Goal: Task Accomplishment & Management: Complete application form

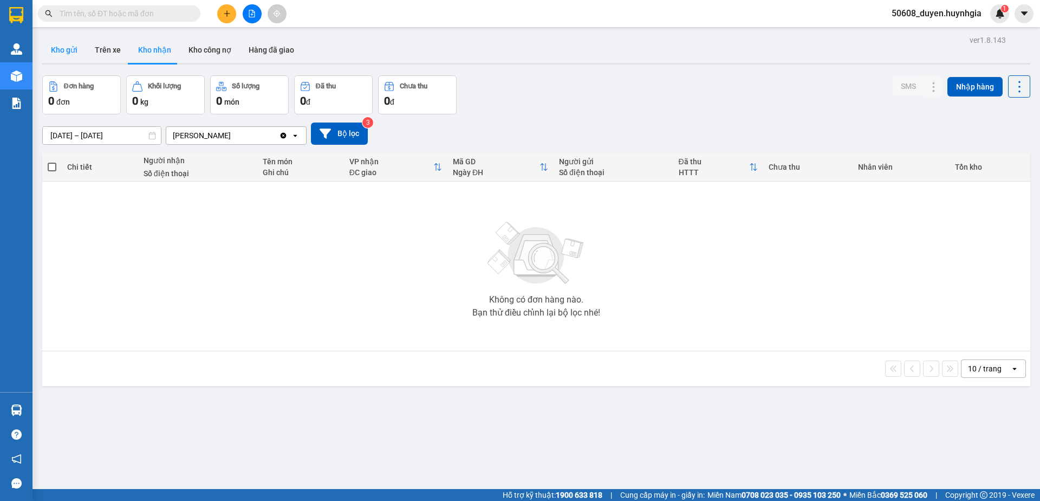
click at [60, 53] on button "Kho gửi" at bounding box center [64, 50] width 44 height 26
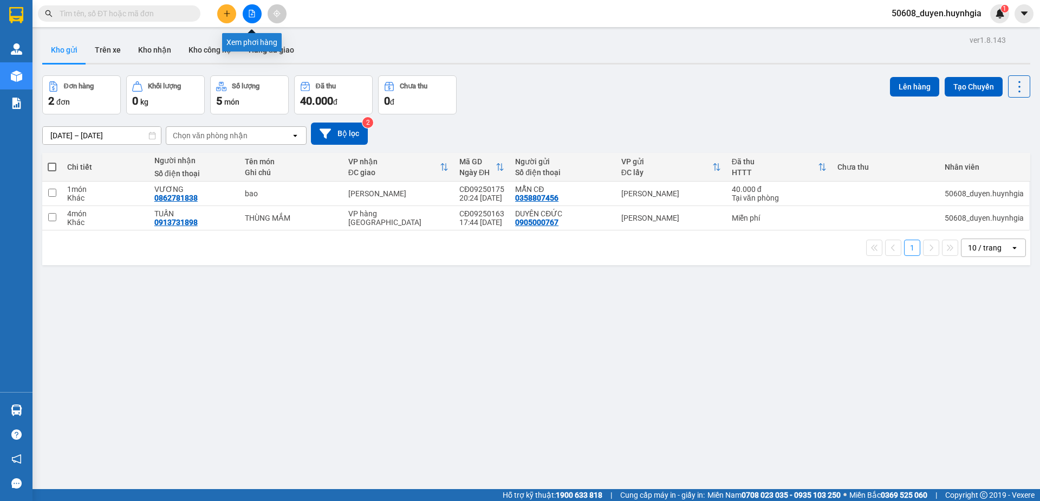
click at [254, 18] on button at bounding box center [252, 13] width 19 height 19
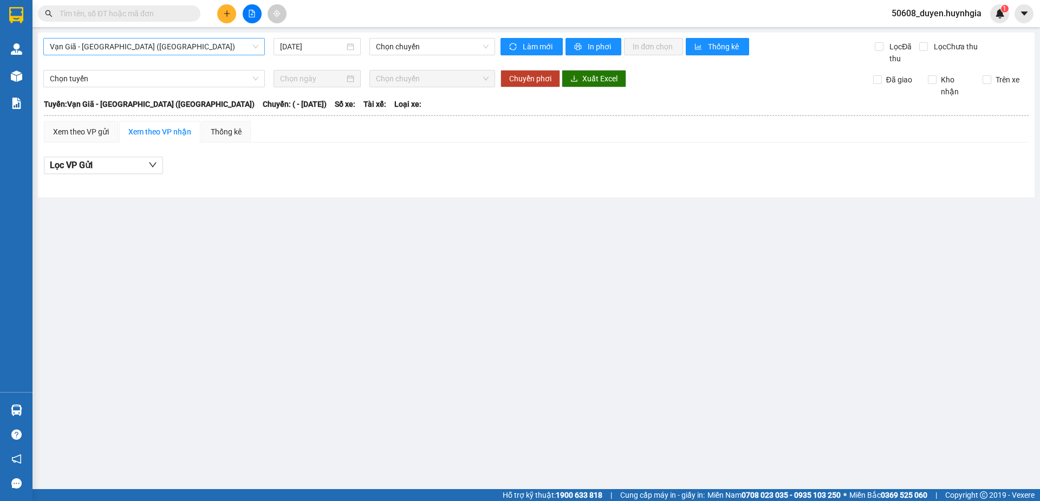
click at [113, 49] on span "Vạn Giã - [GEOGRAPHIC_DATA] ([GEOGRAPHIC_DATA])" at bounding box center [154, 46] width 209 height 16
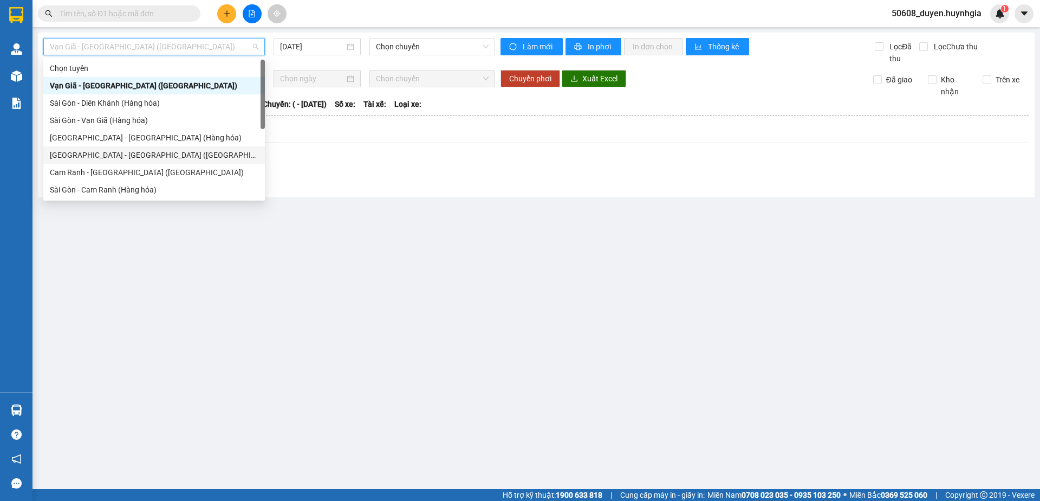
scroll to position [55, 0]
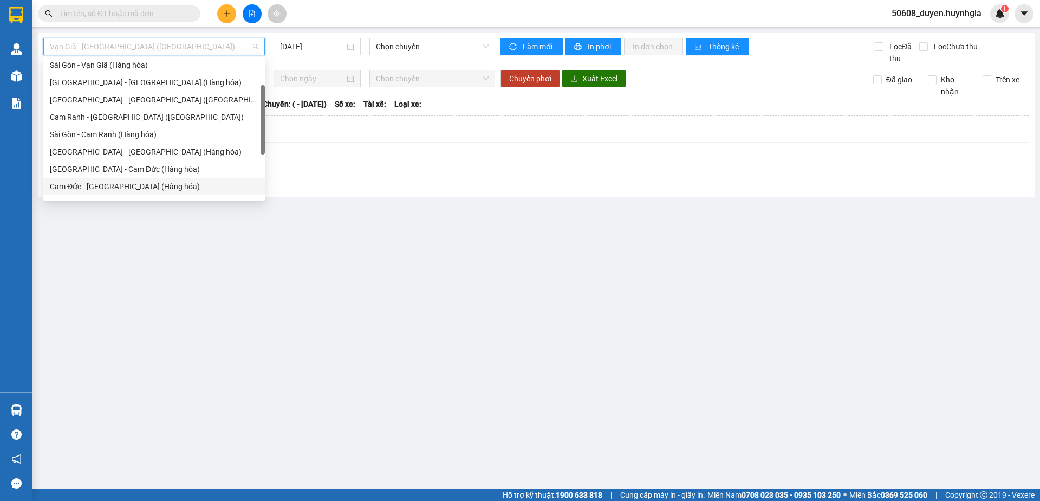
click at [98, 183] on div "Cam Đức - [GEOGRAPHIC_DATA] (Hàng hóa)" at bounding box center [154, 186] width 209 height 12
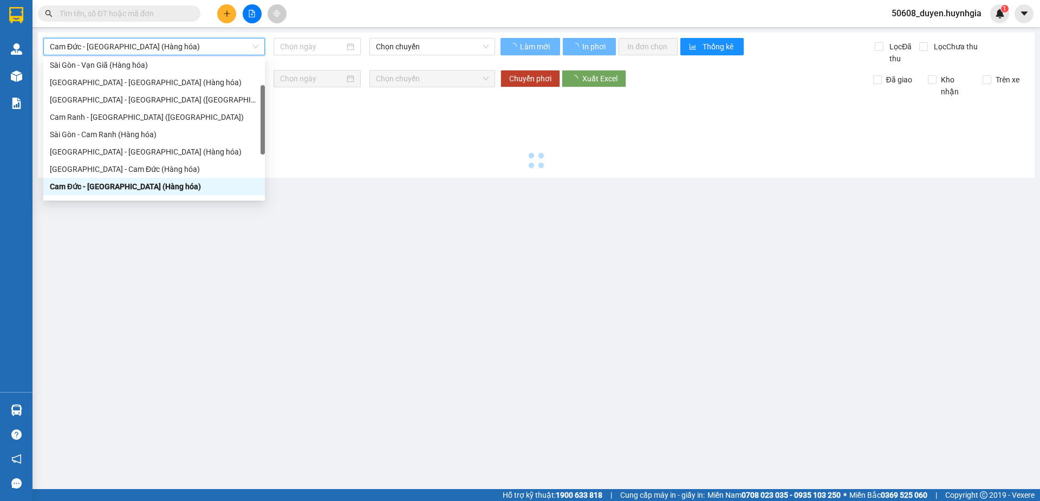
type input "[DATE]"
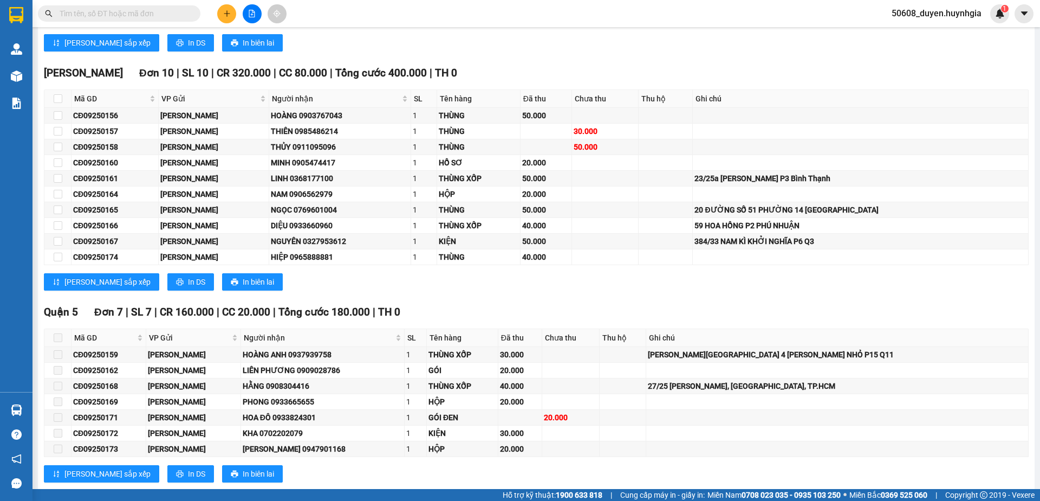
scroll to position [247, 0]
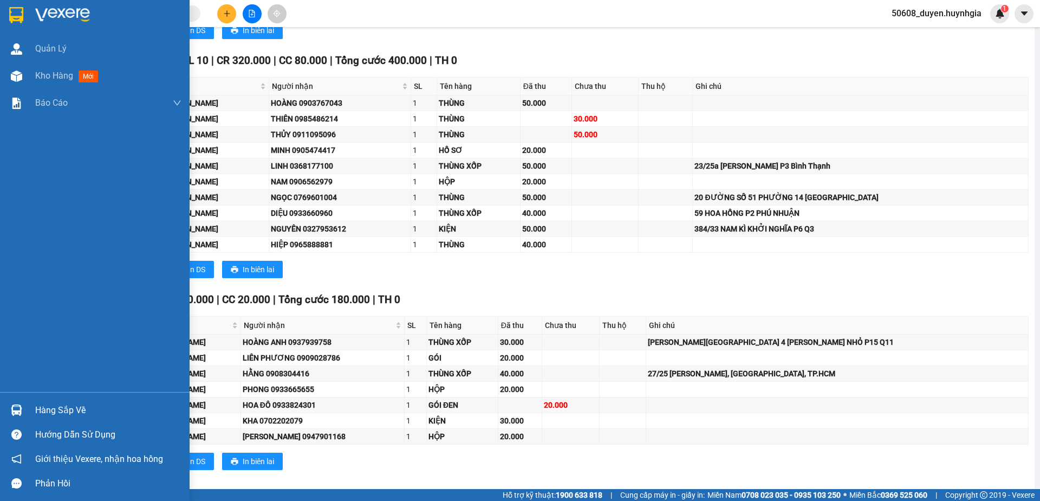
click at [14, 16] on img at bounding box center [16, 15] width 14 height 16
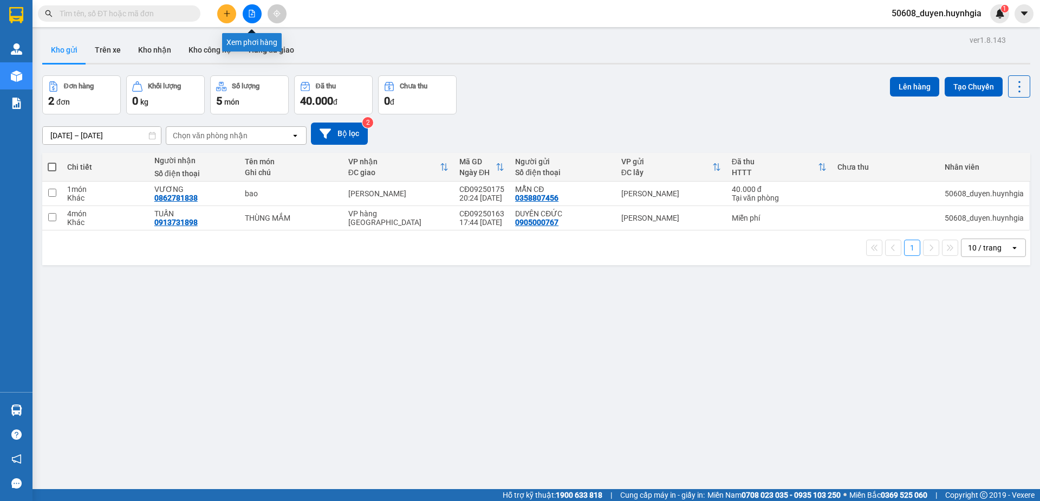
drag, startPoint x: 250, startPoint y: 16, endPoint x: 235, endPoint y: 31, distance: 22.2
click at [251, 16] on icon "file-add" at bounding box center [252, 14] width 8 height 8
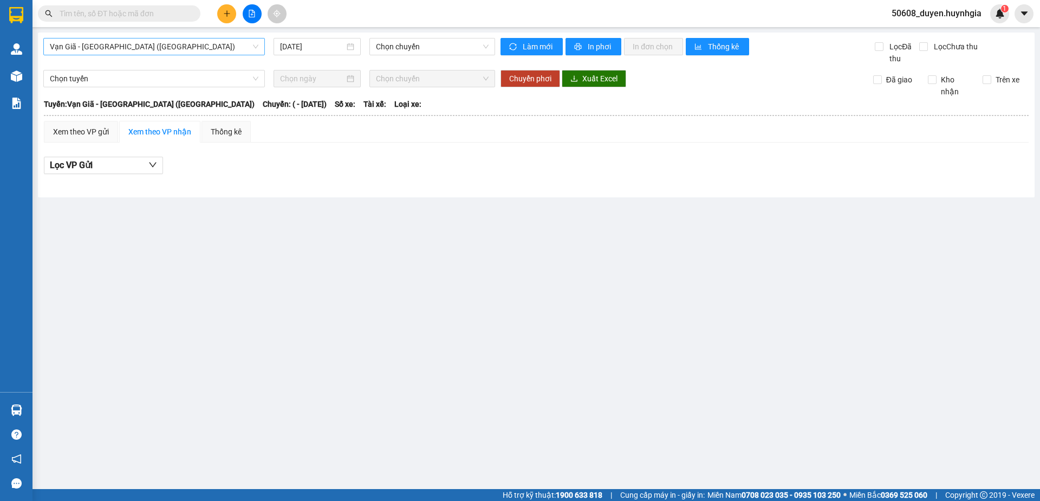
click at [152, 48] on span "Vạn Giã - [GEOGRAPHIC_DATA] ([GEOGRAPHIC_DATA])" at bounding box center [154, 46] width 209 height 16
click at [394, 208] on main "Vạn Giã - [GEOGRAPHIC_DATA] ([GEOGRAPHIC_DATA]) [DATE] Chọn chuyến Làm mới In p…" at bounding box center [520, 244] width 1040 height 489
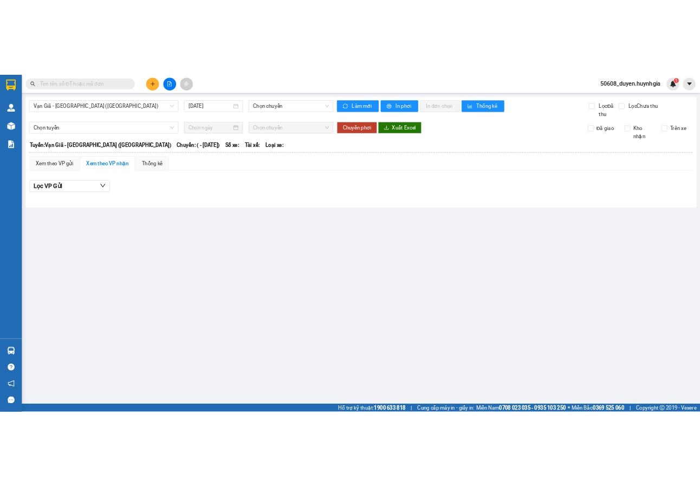
scroll to position [17, 0]
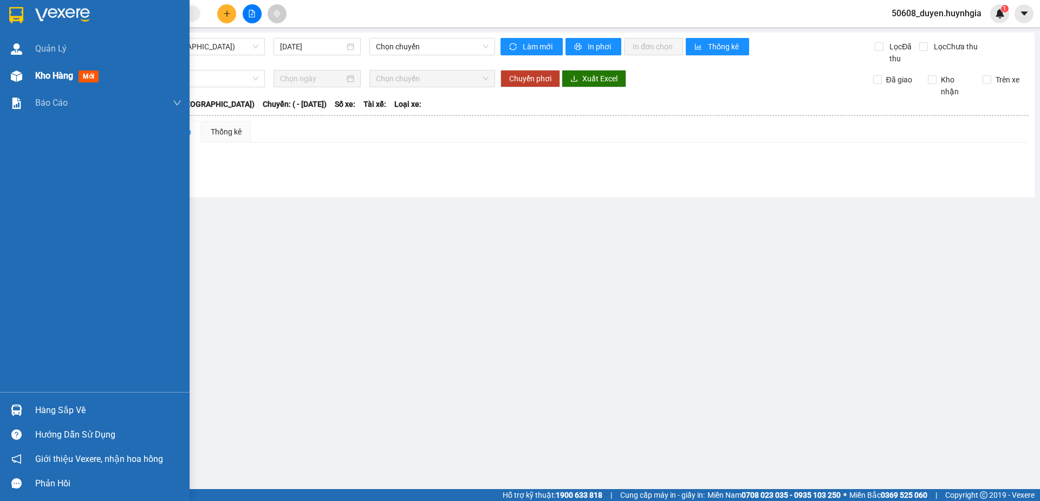
click at [9, 19] on div at bounding box center [16, 14] width 19 height 19
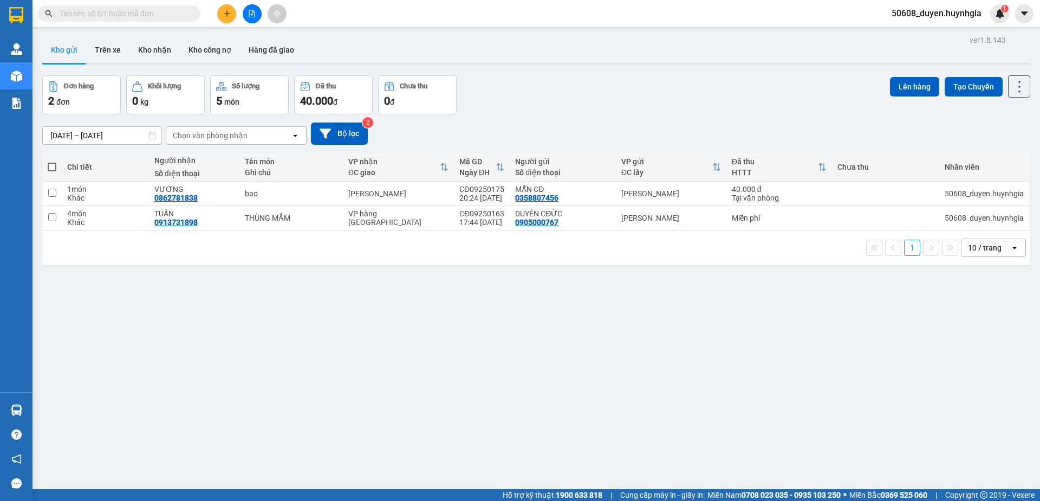
click at [226, 16] on icon "plus" at bounding box center [227, 14] width 8 height 8
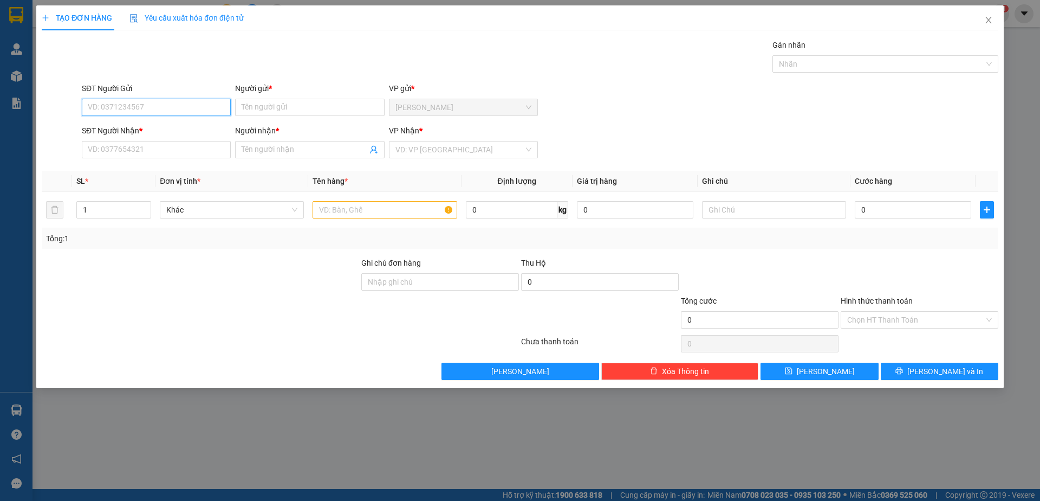
click at [145, 105] on input "SĐT Người Gửi" at bounding box center [156, 107] width 149 height 17
drag, startPoint x: 138, startPoint y: 203, endPoint x: 168, endPoint y: 105, distance: 102.0
click at [137, 202] on input "1" at bounding box center [114, 210] width 74 height 16
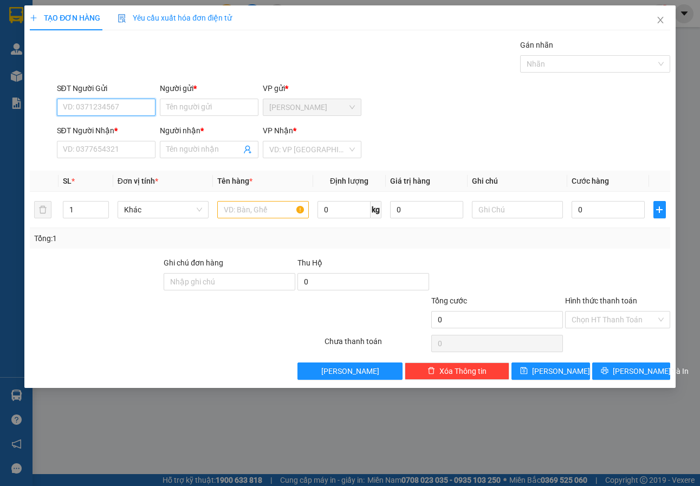
click at [102, 108] on input "SĐT Người Gửi" at bounding box center [106, 107] width 99 height 17
type input "0935731244"
click at [190, 104] on input "Người gửi *" at bounding box center [209, 107] width 99 height 17
type input "D"
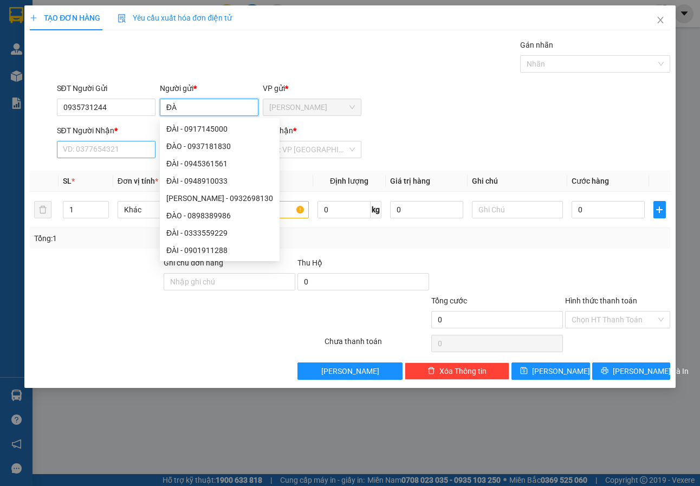
type input "ĐÀ"
click at [100, 149] on input "SĐT Người Nhận *" at bounding box center [106, 149] width 99 height 17
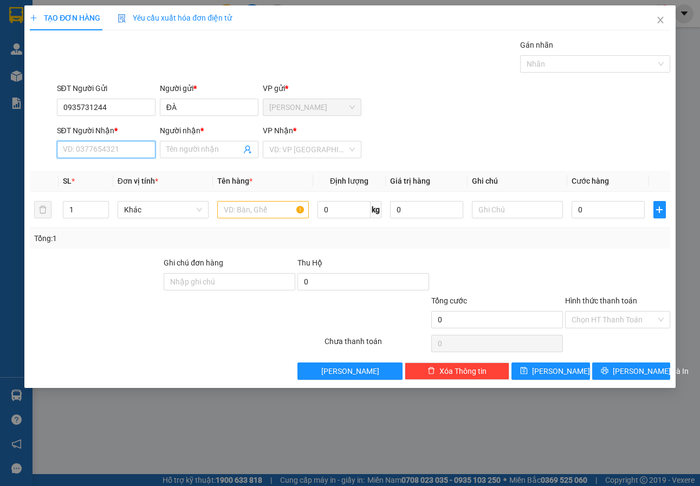
click at [112, 146] on input "SĐT Người Nhận *" at bounding box center [106, 149] width 99 height 17
type input "0965205184"
click at [174, 146] on input "Người nhận *" at bounding box center [203, 150] width 75 height 12
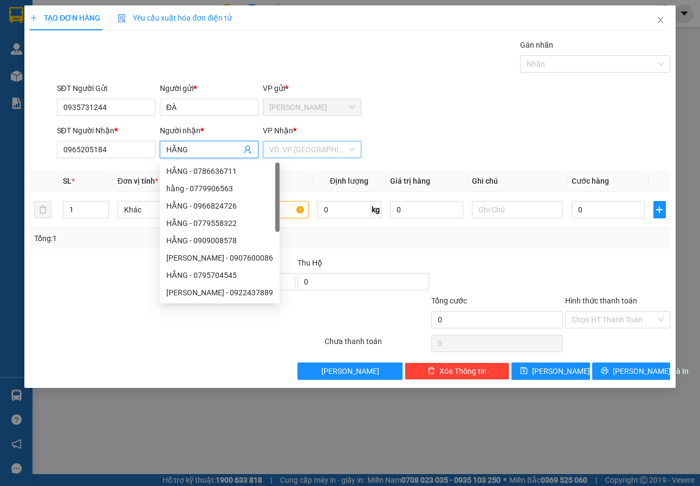
type input "HẰNG"
click at [319, 148] on input "search" at bounding box center [308, 149] width 78 height 16
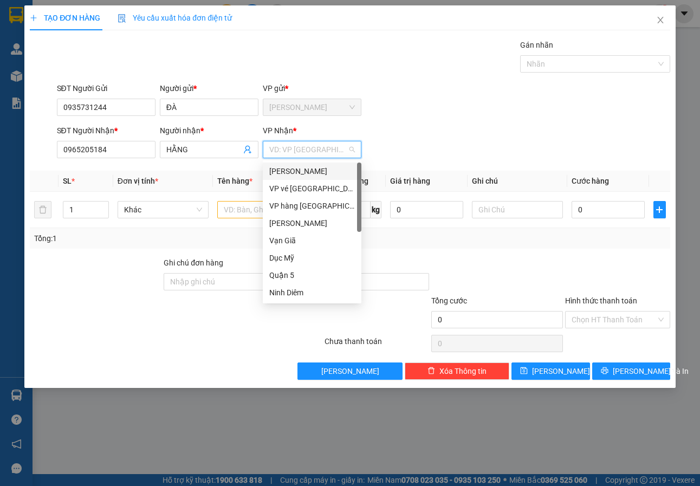
click at [484, 128] on div "SĐT Người Nhận * 0965205184 Người nhận * HẰNG VP Nhận * VD: VP [GEOGRAPHIC_DATA]" at bounding box center [364, 144] width 618 height 38
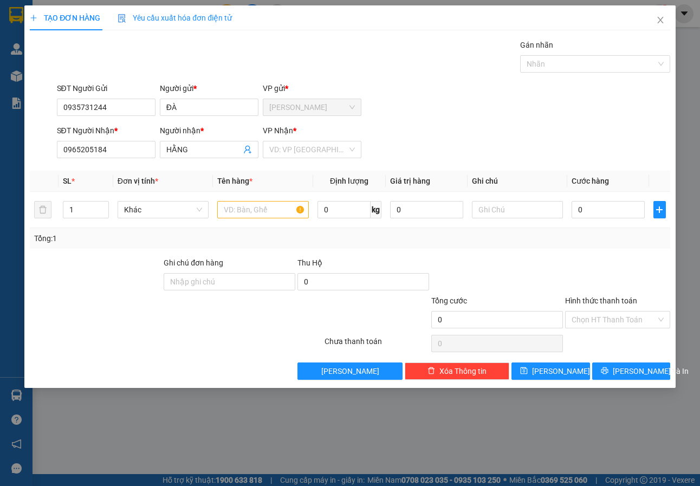
click at [394, 90] on div "SĐT Người Gửi 0935731244 Người gửi * ĐÀ VP gửi * [PERSON_NAME]" at bounding box center [364, 101] width 618 height 38
click at [240, 205] on input "text" at bounding box center [262, 209] width 91 height 17
type input "2"
click at [236, 207] on input "2" at bounding box center [262, 209] width 91 height 17
type input "THÙNG"
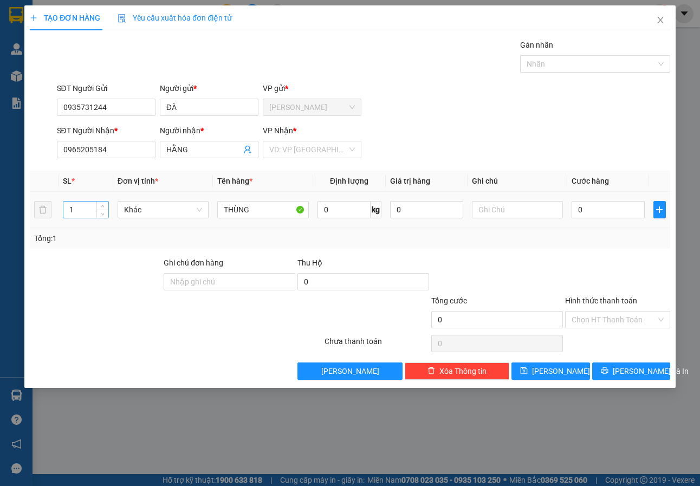
click at [82, 217] on input "1" at bounding box center [85, 210] width 45 height 16
type input "2"
click at [443, 98] on div "SĐT Người Gửi 0935731244 Người gửi * ĐÀ VP gửi * [PERSON_NAME]" at bounding box center [364, 101] width 618 height 38
click at [307, 150] on input "search" at bounding box center [308, 149] width 78 height 16
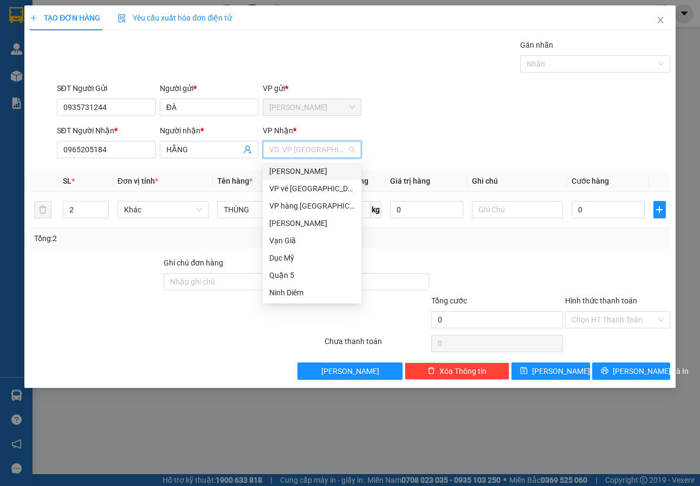
click at [315, 165] on div "[PERSON_NAME]" at bounding box center [312, 171] width 99 height 17
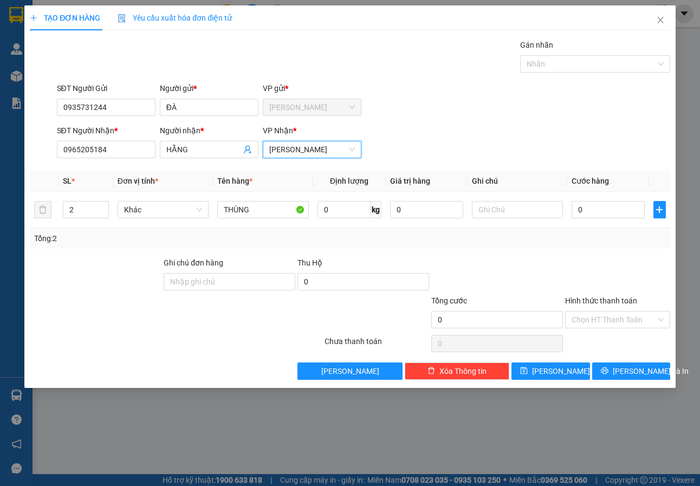
click at [446, 87] on div "SĐT Người Gửi 0935731244 Người gửi * ĐÀ VP gửi * [PERSON_NAME]" at bounding box center [364, 101] width 618 height 38
click at [566, 371] on button "[PERSON_NAME]" at bounding box center [551, 371] width 78 height 17
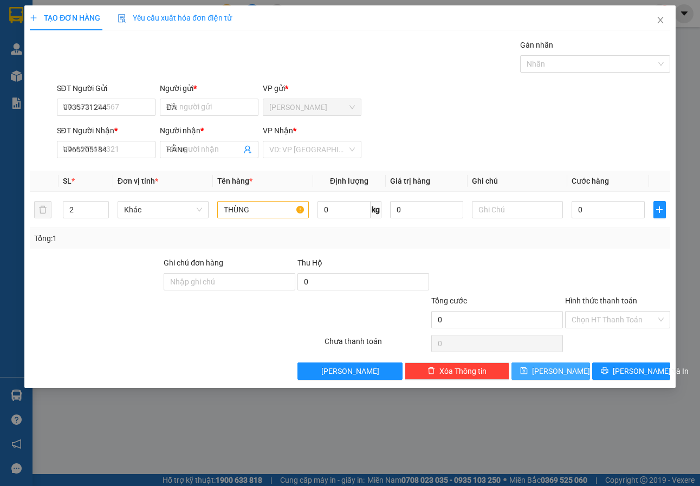
type input "1"
click at [660, 18] on icon "close" at bounding box center [660, 20] width 9 height 9
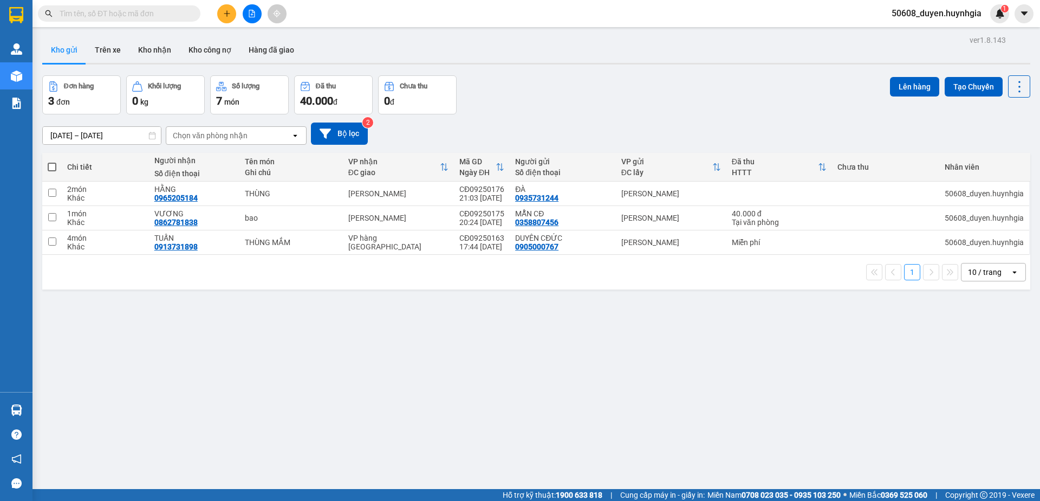
click at [583, 428] on div "ver 1.8.143 Kho gửi Trên xe Kho nhận Kho công nợ Hàng đã giao Đơn hàng 3 đơn Kh…" at bounding box center [536, 283] width 997 height 501
click at [444, 196] on div "[PERSON_NAME]" at bounding box center [398, 193] width 100 height 9
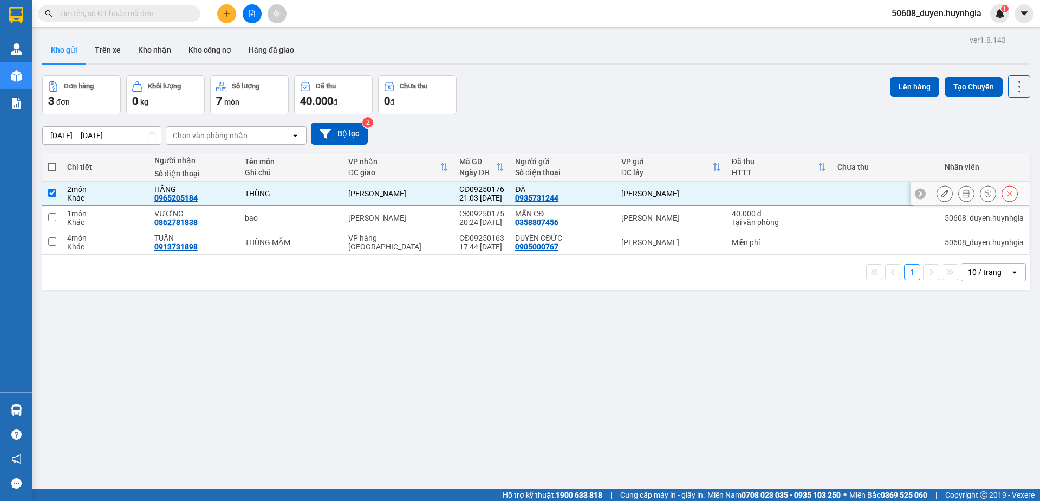
click at [444, 196] on div "[PERSON_NAME]" at bounding box center [398, 193] width 100 height 9
checkbox input "false"
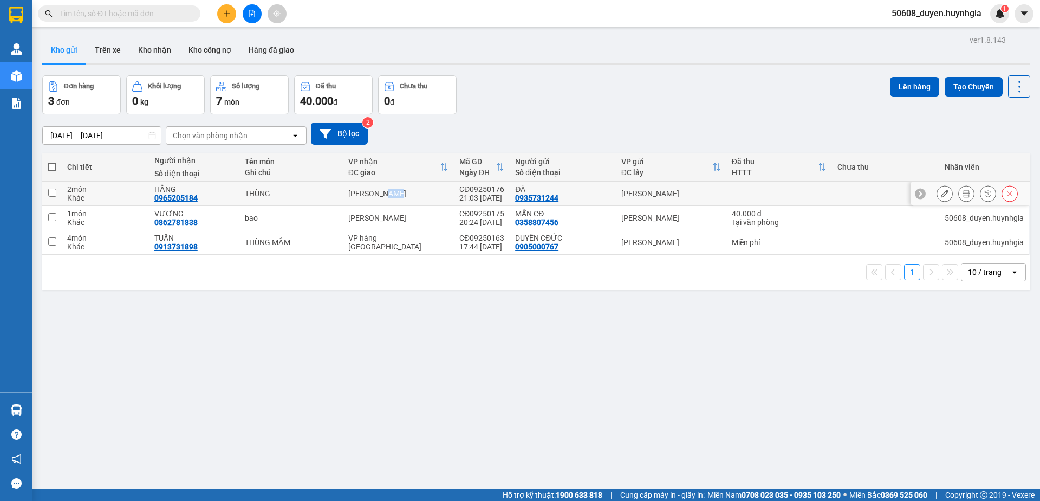
click at [941, 193] on icon at bounding box center [945, 194] width 8 height 8
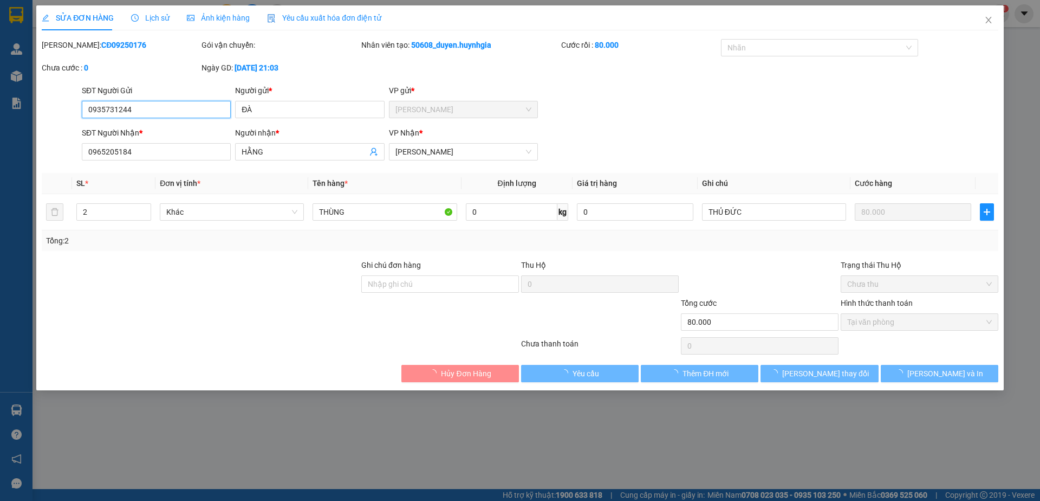
type input "0935731244"
type input "ĐÀ"
type input "0965205184"
type input "HẰNG"
type input "80.000"
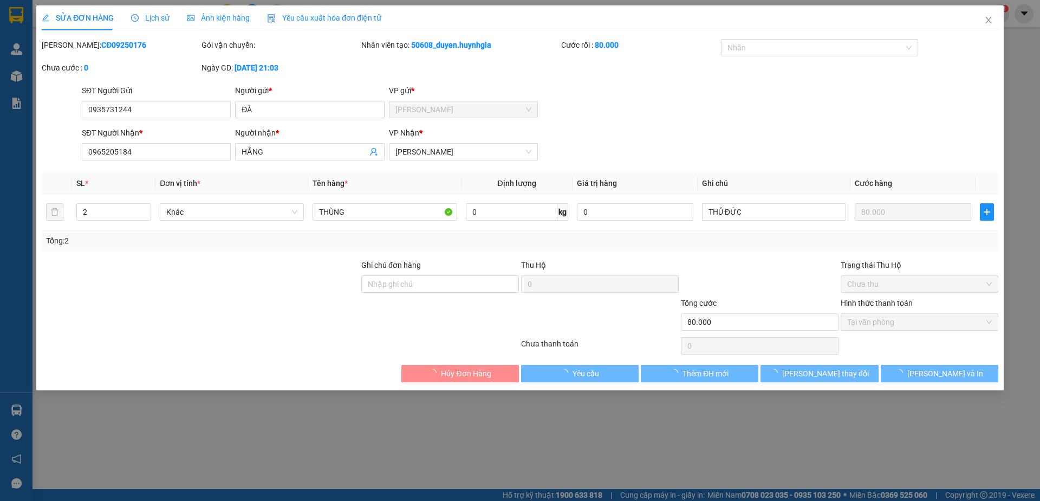
click at [761, 238] on div "Tổng: 2" at bounding box center [520, 241] width 948 height 12
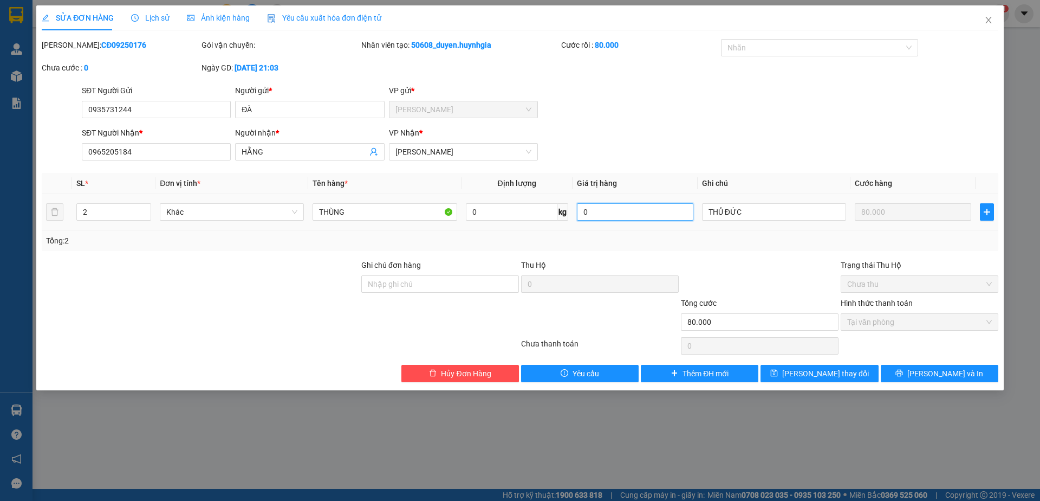
click at [638, 207] on input "0" at bounding box center [635, 211] width 116 height 17
click at [769, 209] on input "THỦ ĐỨC" at bounding box center [774, 211] width 144 height 17
click at [762, 211] on input "THỦ ĐỨC" at bounding box center [774, 211] width 144 height 17
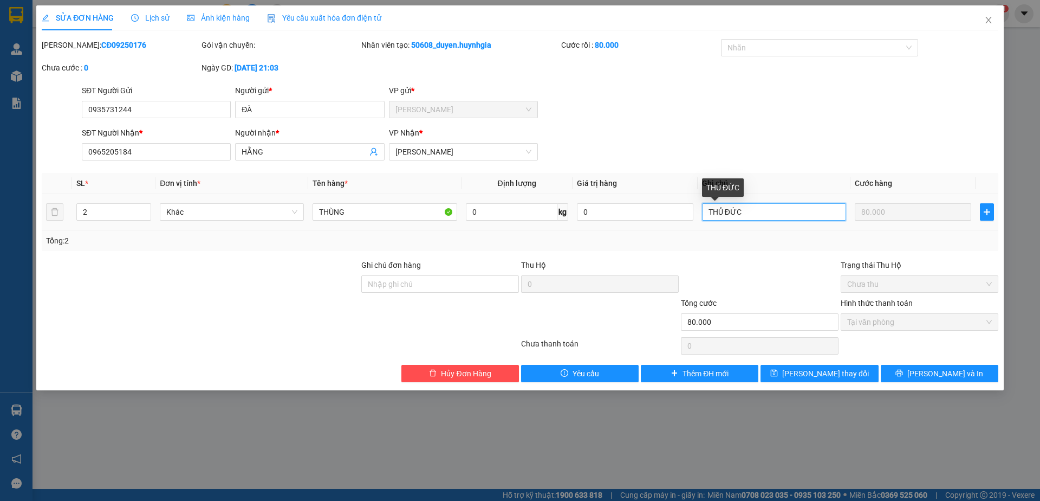
click at [762, 211] on input "THỦ ĐỨC" at bounding box center [774, 211] width 144 height 17
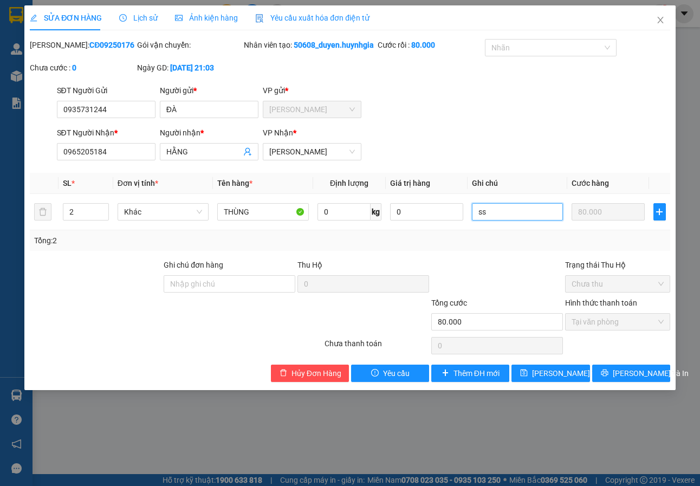
type input "s"
click at [508, 221] on input "S" at bounding box center [517, 211] width 91 height 17
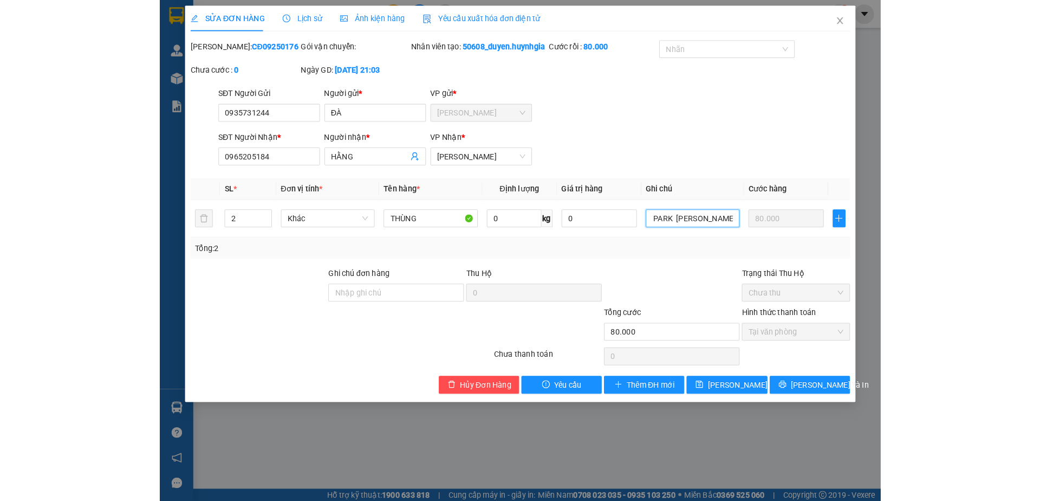
scroll to position [0, 91]
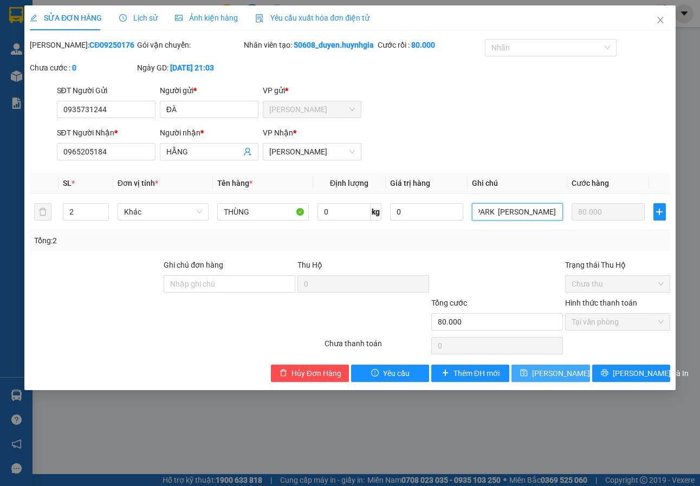
type input "S1.07 VINHOMES GRAND PARK [PERSON_NAME] Q9"
click at [564, 379] on span "[PERSON_NAME] thay đổi" at bounding box center [575, 373] width 87 height 12
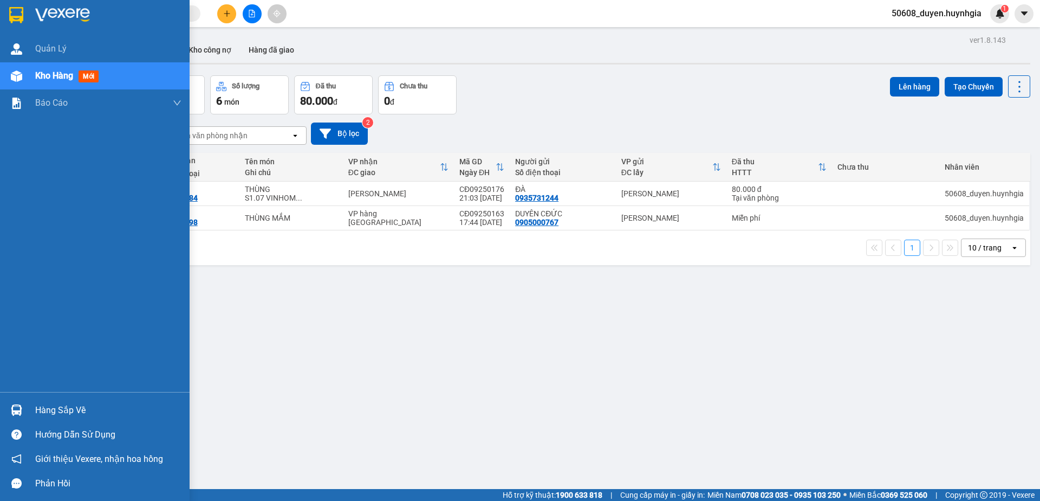
click at [26, 21] on div at bounding box center [95, 17] width 190 height 35
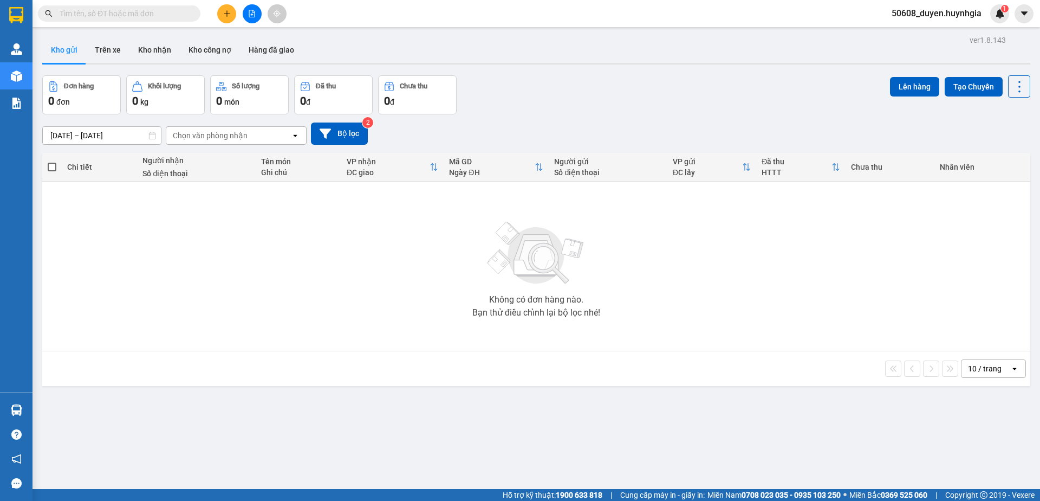
click at [382, 219] on div "Không có đơn hàng nào. Bạn thử điều chỉnh lại bộ lọc nhé!" at bounding box center [537, 266] width 978 height 163
click at [256, 18] on button at bounding box center [252, 13] width 19 height 19
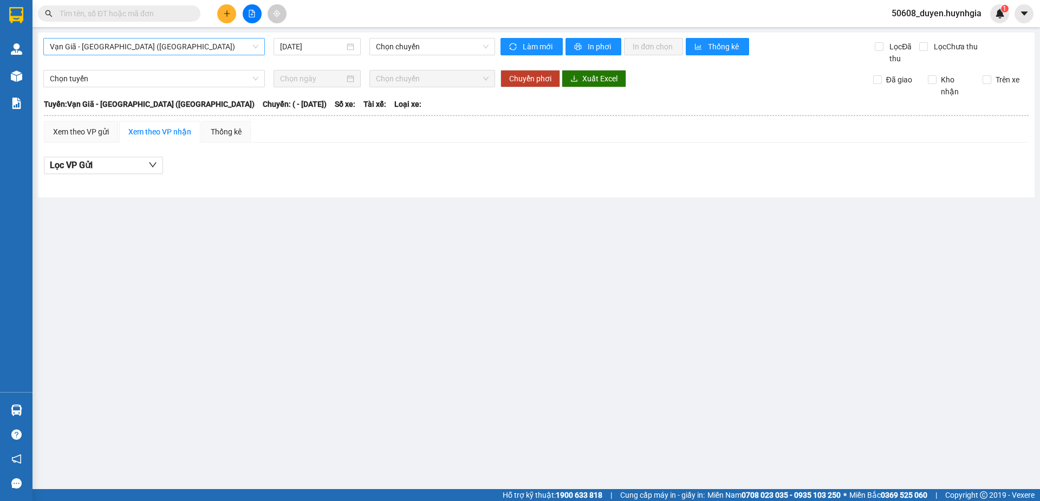
click at [167, 54] on span "Vạn Giã - [GEOGRAPHIC_DATA] ([GEOGRAPHIC_DATA])" at bounding box center [154, 46] width 209 height 16
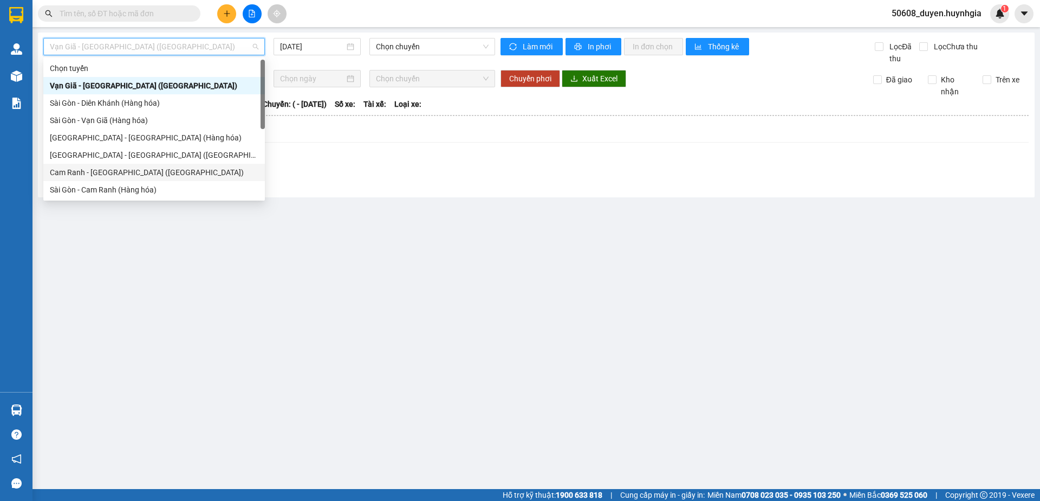
scroll to position [55, 0]
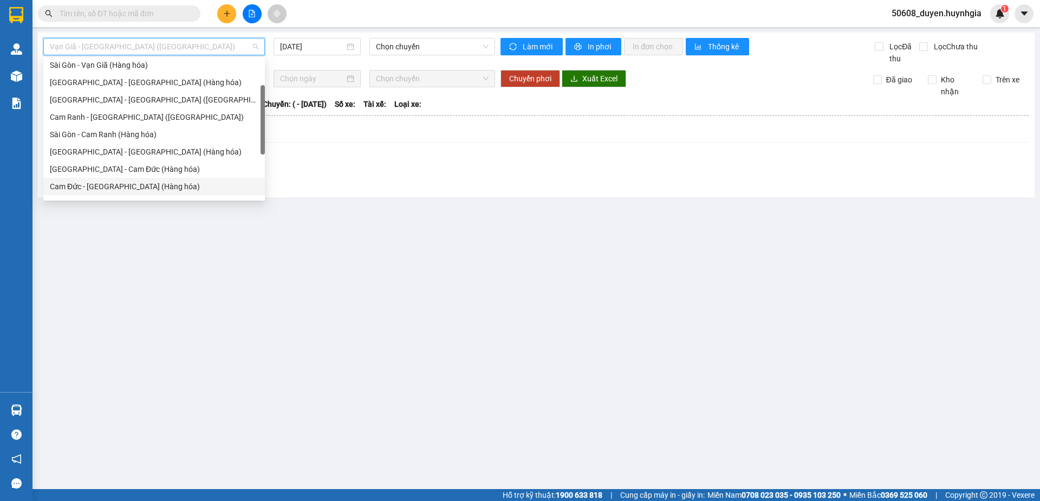
click at [107, 185] on div "Cam Đức - [GEOGRAPHIC_DATA] (Hàng hóa)" at bounding box center [154, 186] width 209 height 12
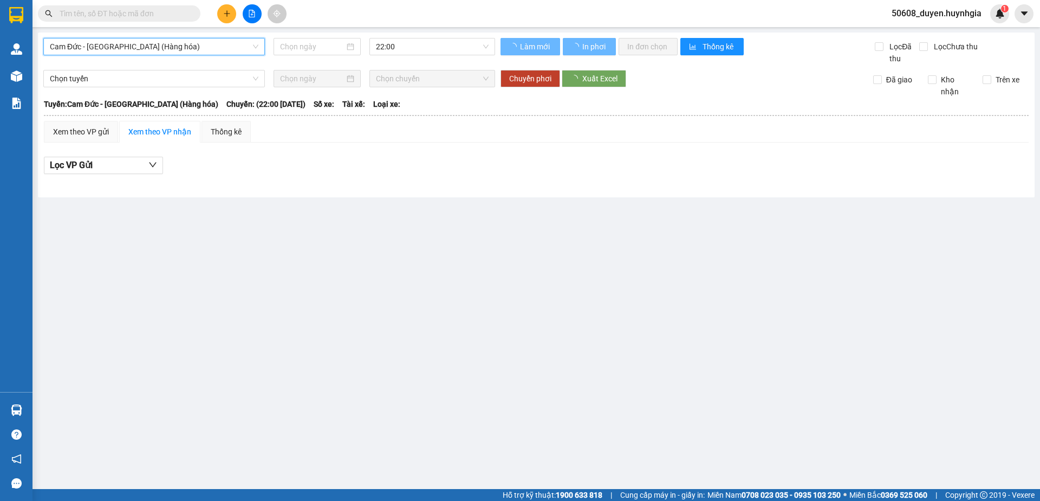
type input "[DATE]"
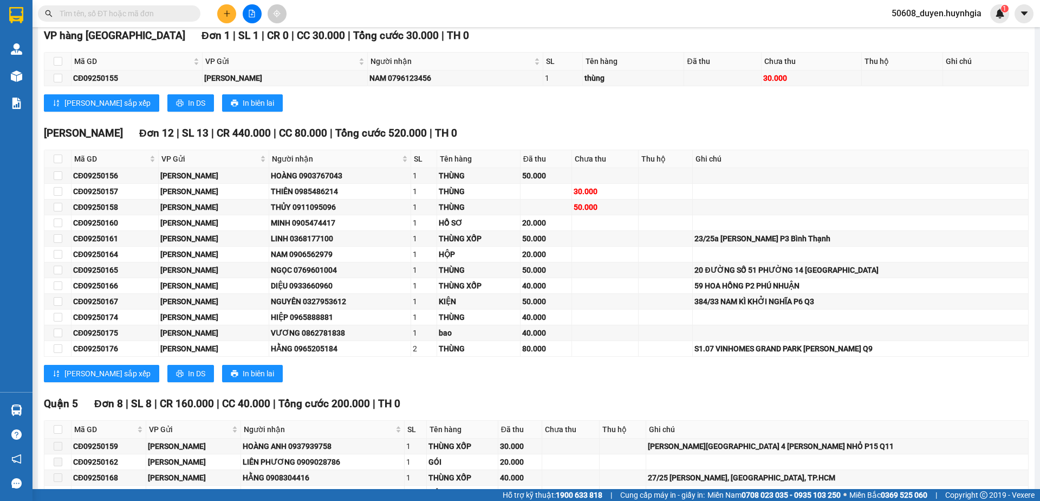
scroll to position [185, 0]
